Goal: Navigation & Orientation: Understand site structure

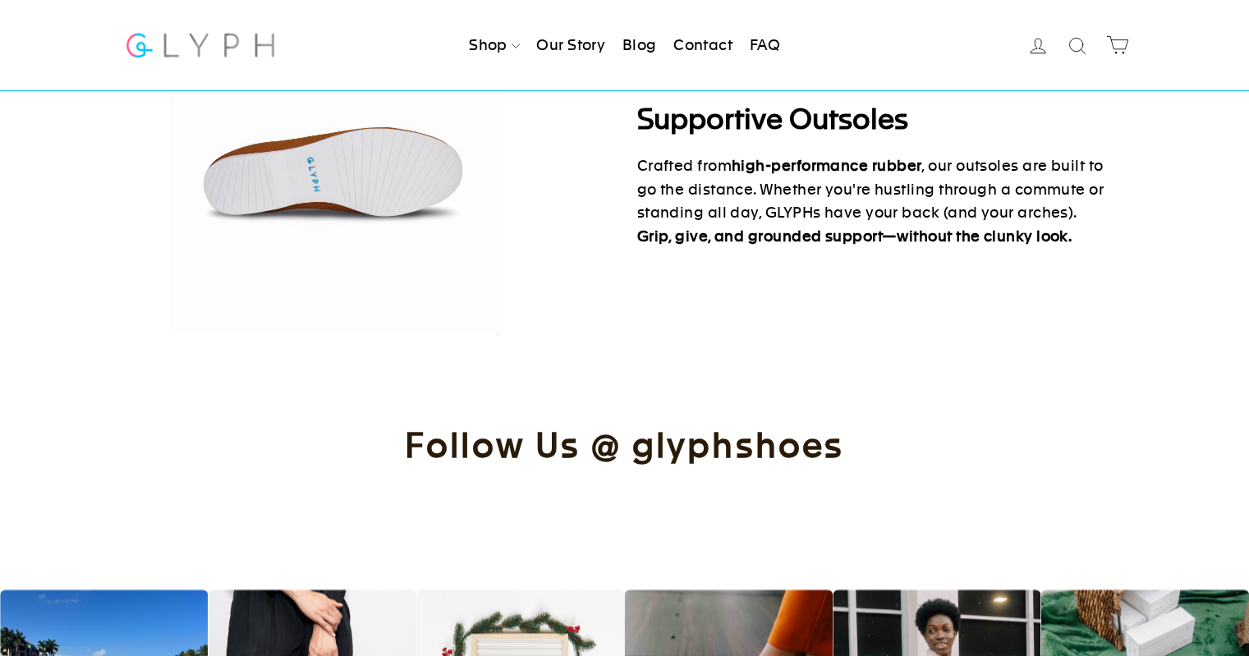
scroll to position [1418, 0]
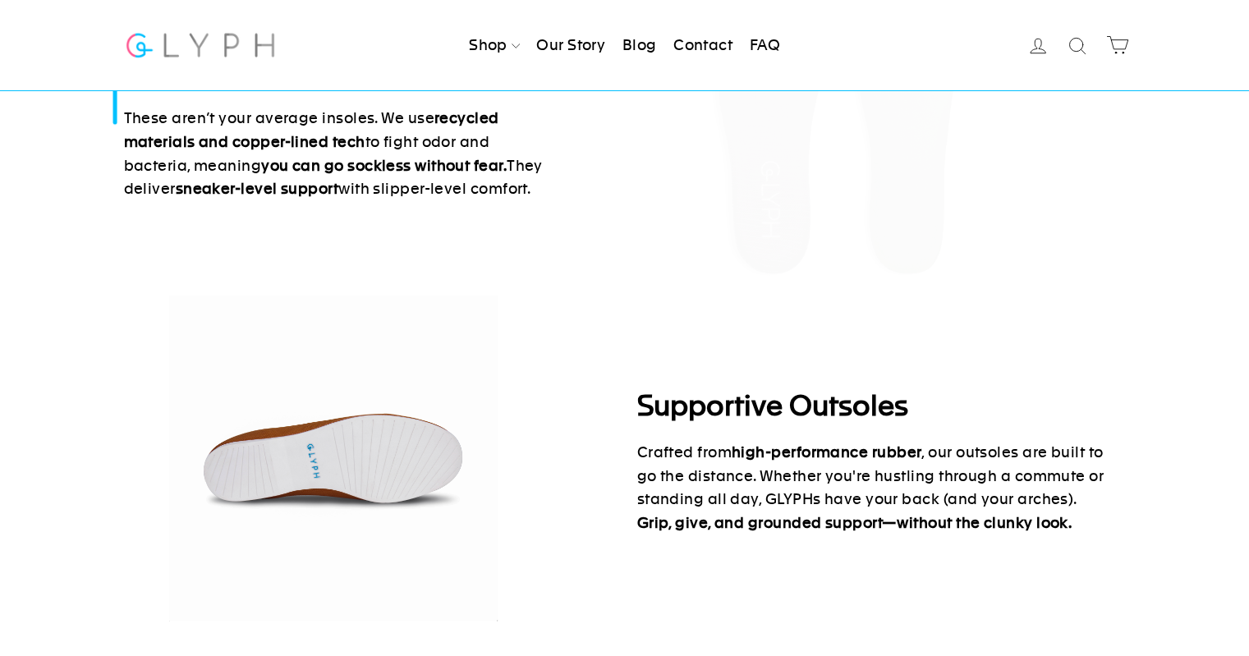
click at [692, 43] on link "Contact" at bounding box center [703, 45] width 72 height 36
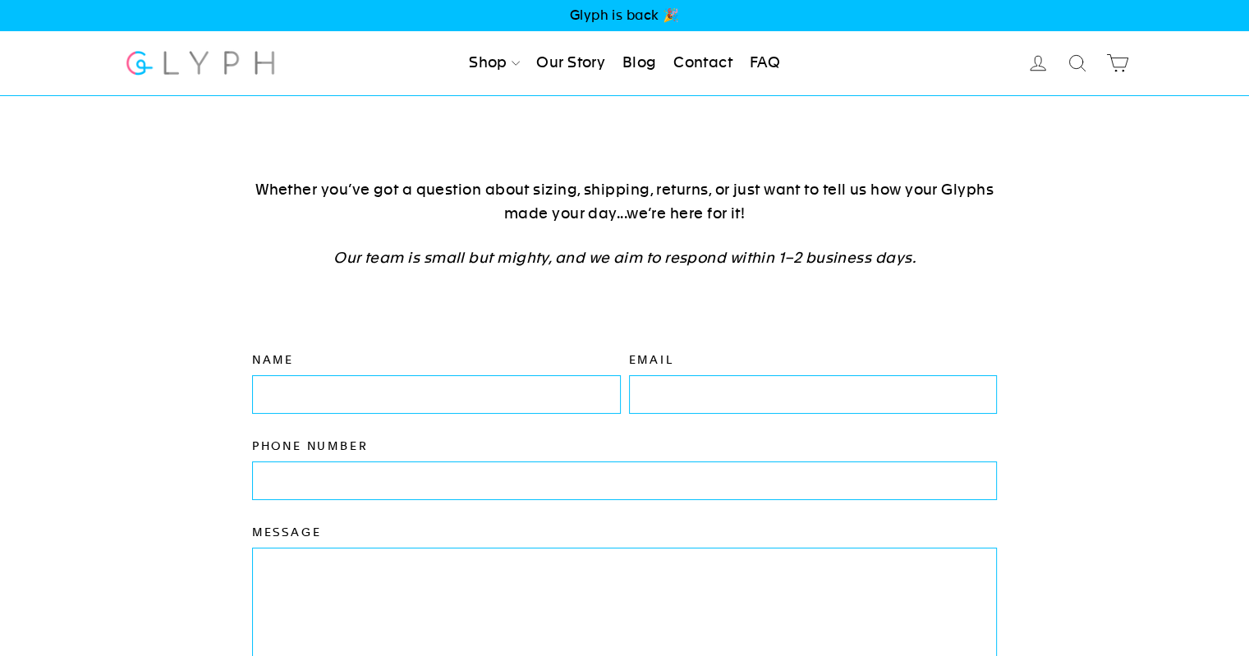
click at [640, 69] on link "Blog" at bounding box center [640, 63] width 48 height 36
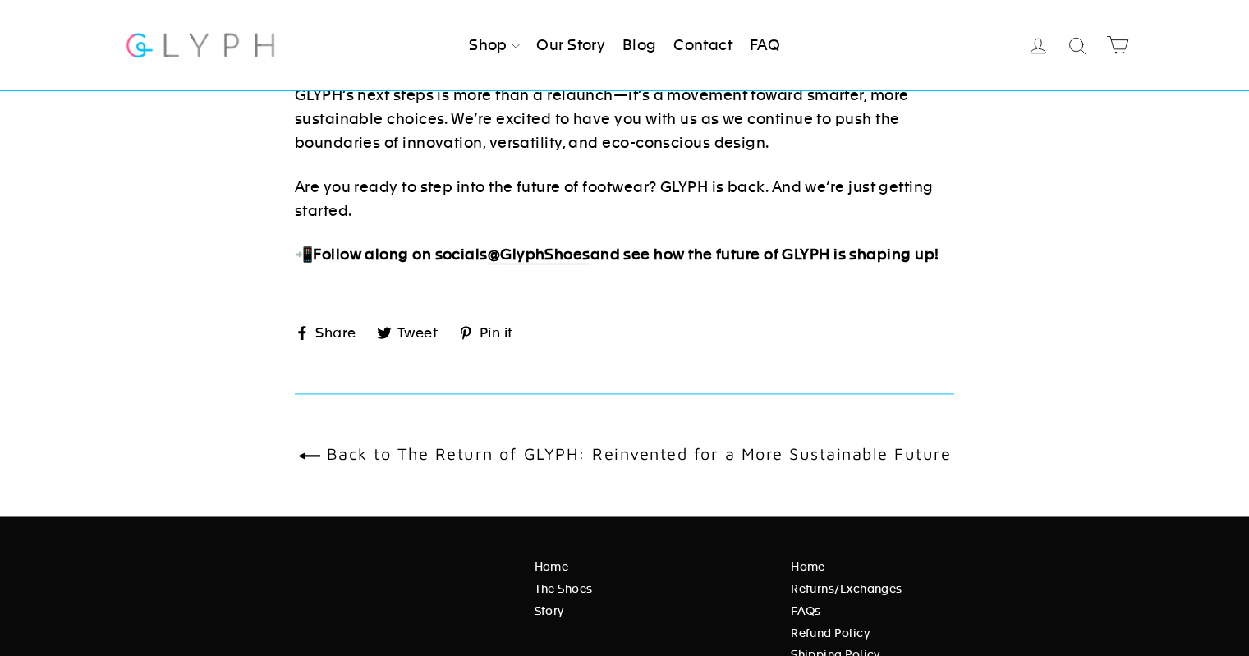
scroll to position [2546, 0]
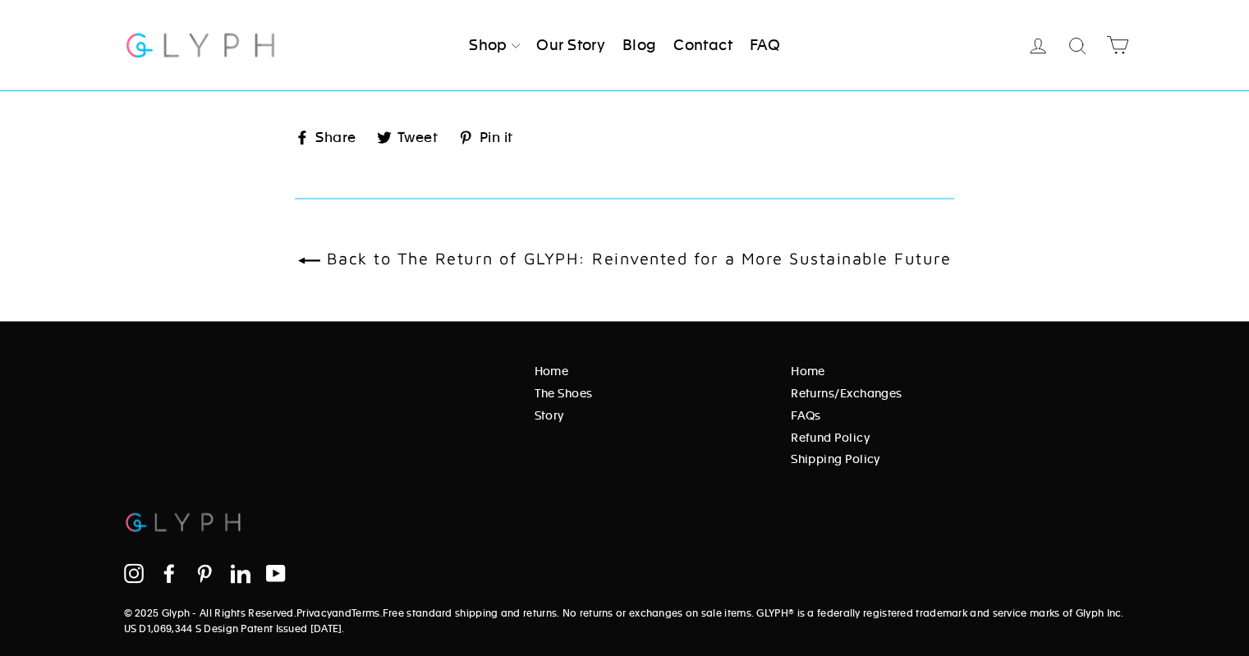
click at [542, 46] on link "Our Story" at bounding box center [571, 45] width 82 height 36
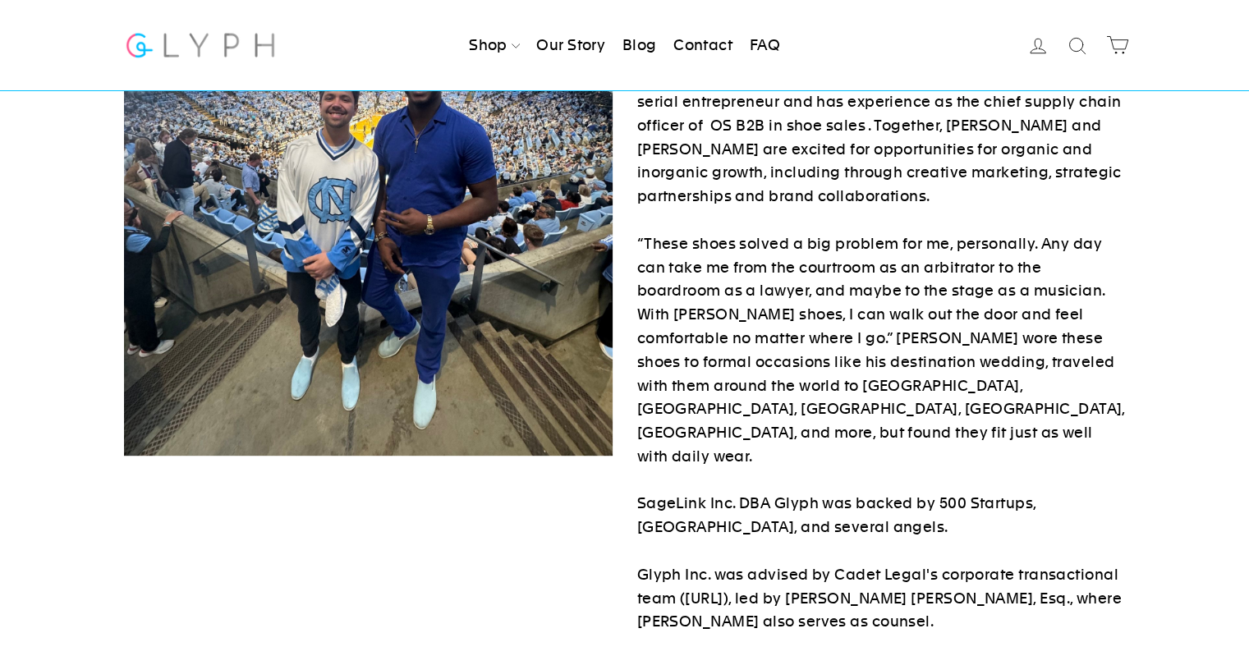
scroll to position [246, 0]
